Goal: Navigation & Orientation: Find specific page/section

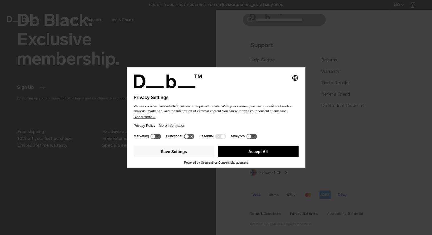
click at [243, 156] on button "Accept All" at bounding box center [258, 151] width 81 height 11
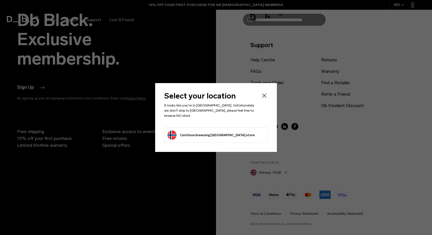
click at [180, 135] on span "Continue browsing [GEOGRAPHIC_DATA] store" at bounding box center [217, 135] width 75 height 0
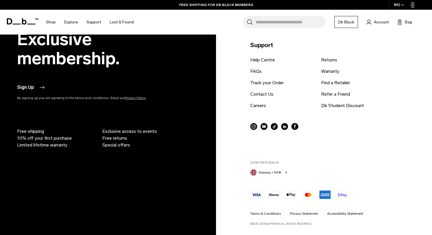
scroll to position [4581, 0]
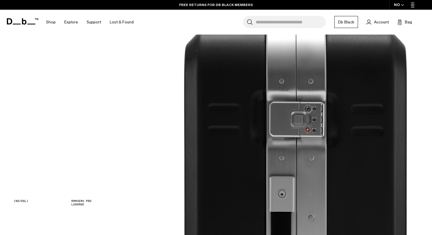
scroll to position [905, 0]
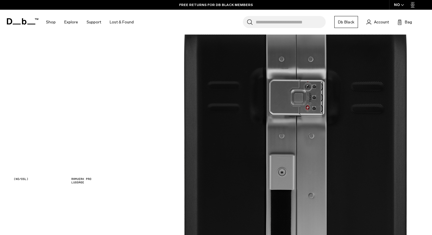
click at [400, 5] on div "NO" at bounding box center [399, 5] width 20 height 10
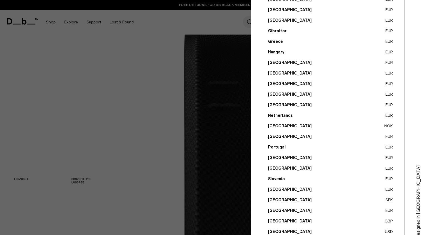
scroll to position [186, 0]
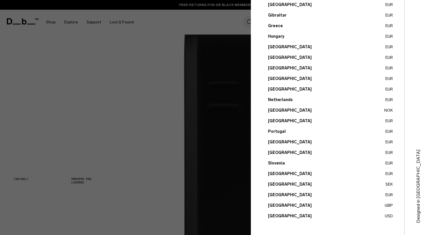
click at [160, 122] on div at bounding box center [216, 117] width 432 height 235
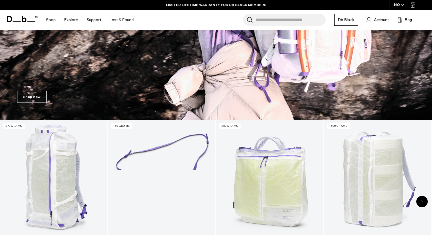
scroll to position [0, 0]
